Goal: Task Accomplishment & Management: Manage account settings

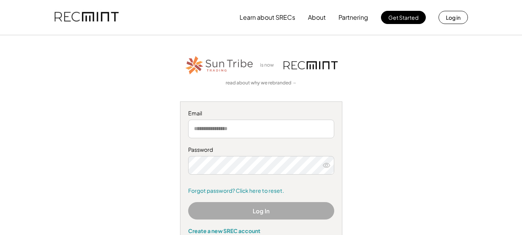
click at [292, 129] on input "email" at bounding box center [261, 128] width 146 height 19
type input "**********"
click at [325, 165] on use at bounding box center [326, 165] width 7 height 4
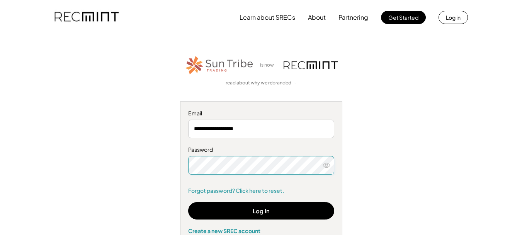
click at [327, 164] on icon at bounding box center [327, 165] width 8 height 8
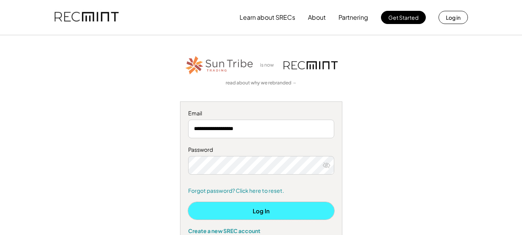
click at [264, 212] on button "Log In" at bounding box center [261, 210] width 146 height 17
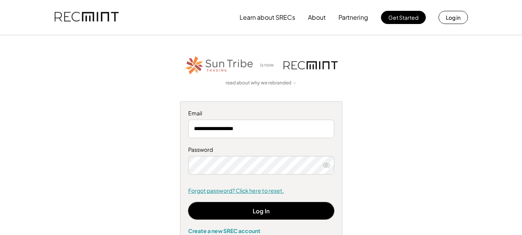
click at [249, 191] on link "Forgot password? Click here to reset." at bounding box center [261, 191] width 146 height 8
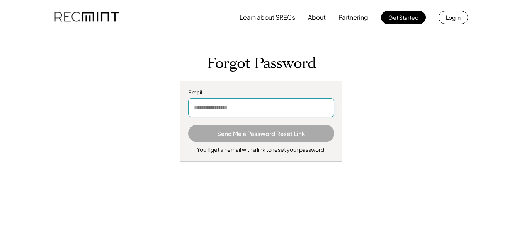
click at [260, 106] on input "email" at bounding box center [261, 107] width 146 height 19
type input "**********"
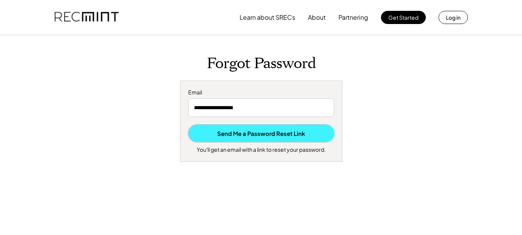
click at [269, 136] on button "Send Me a Password Reset Link" at bounding box center [261, 132] width 146 height 17
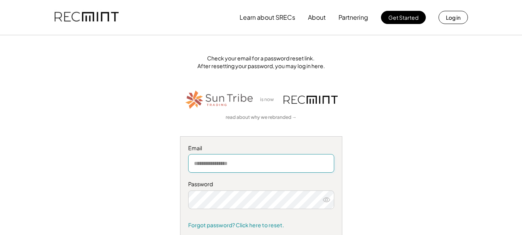
click at [225, 167] on input "email" at bounding box center [261, 163] width 146 height 19
type input "**********"
click at [332, 199] on button at bounding box center [327, 200] width 12 height 12
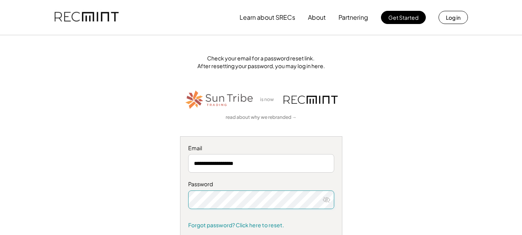
scroll to position [188, 0]
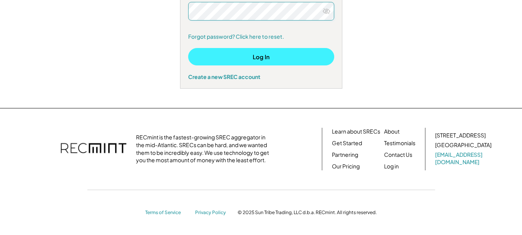
click at [264, 56] on button "Log In" at bounding box center [261, 56] width 146 height 17
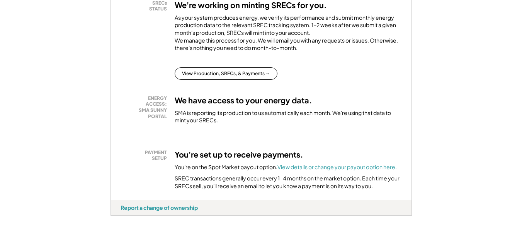
scroll to position [135, 0]
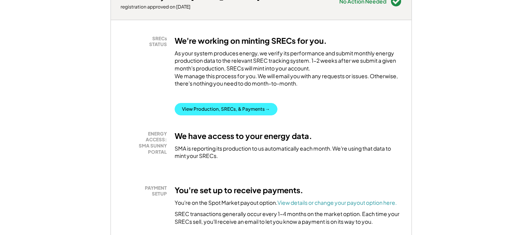
click at [244, 115] on button "View Production, SRECs, & Payments →" at bounding box center [226, 109] width 103 height 12
